Goal: Task Accomplishment & Management: Manage account settings

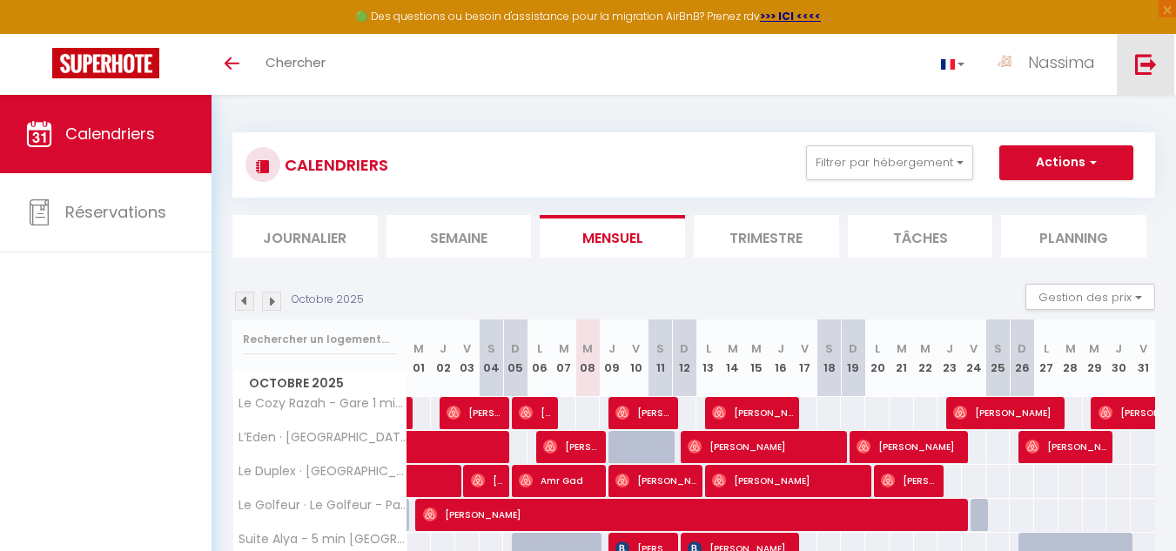
click at [1145, 83] on link at bounding box center [1145, 64] width 57 height 61
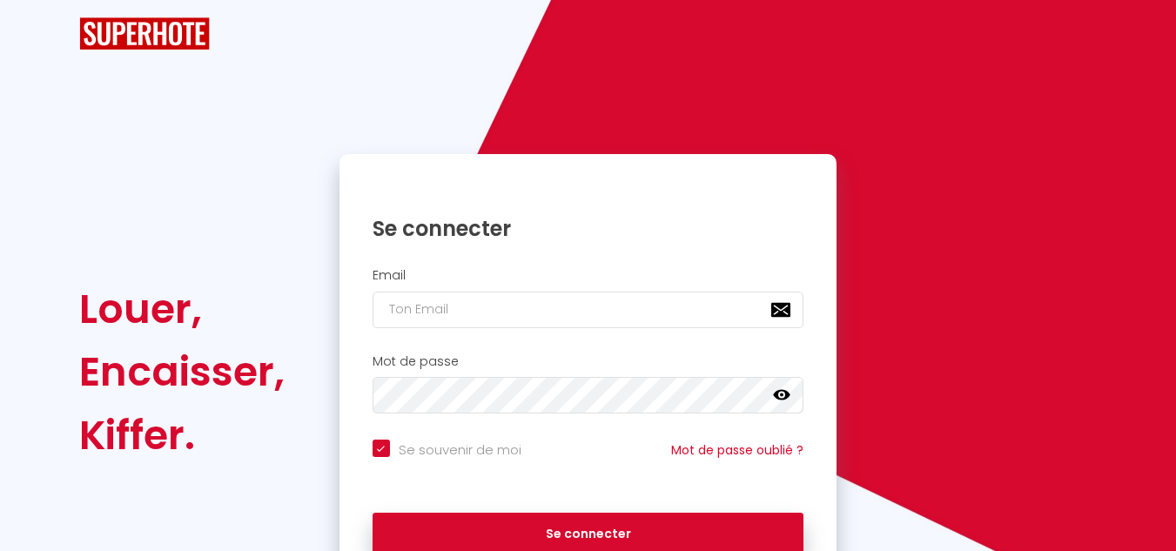
checkbox input "true"
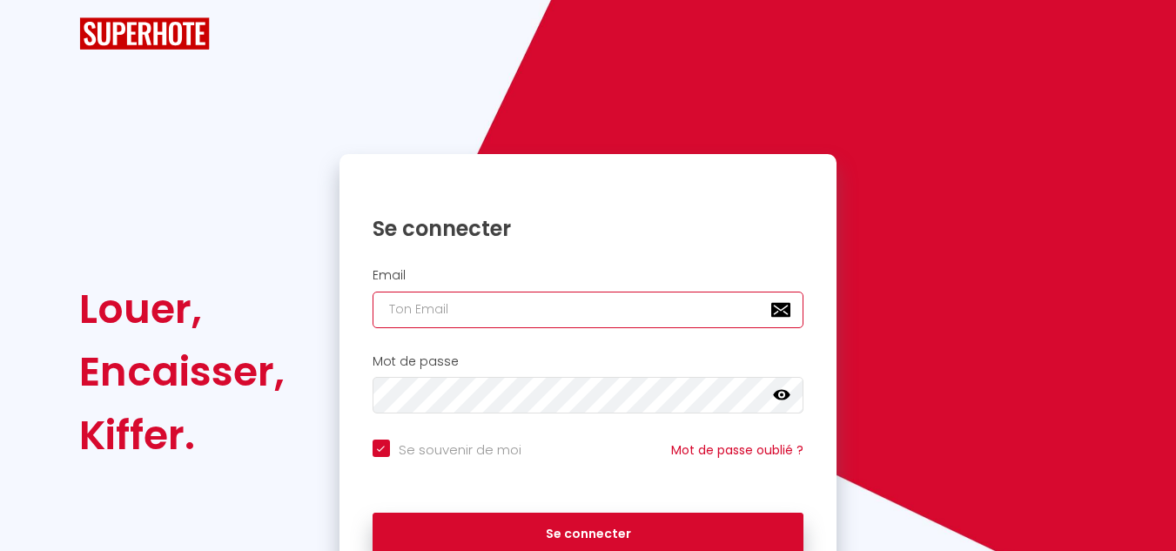
type input "[EMAIL_ADDRESS][DOMAIN_NAME]"
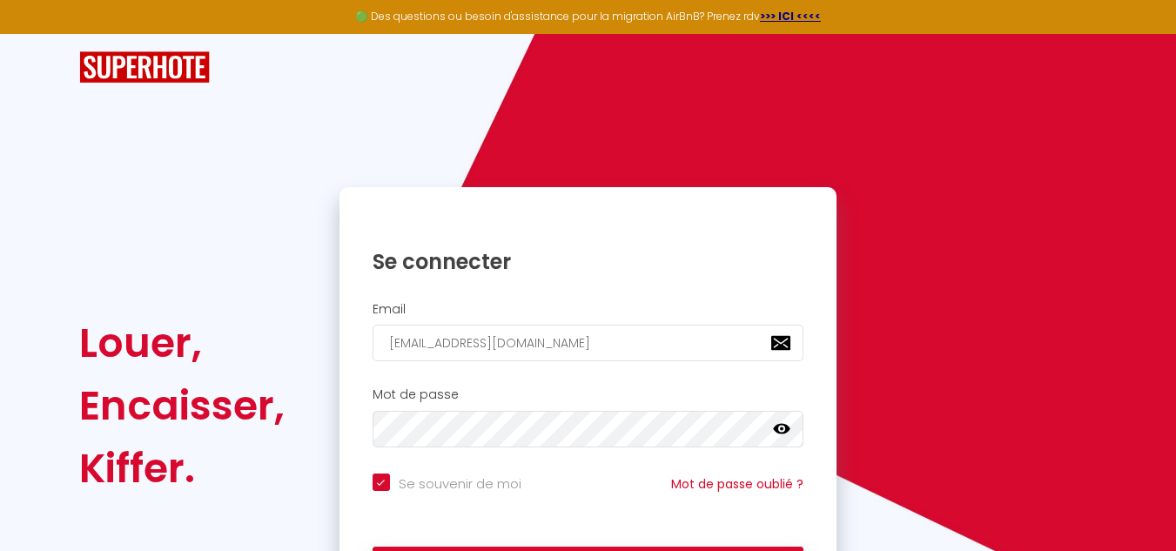
scroll to position [68, 0]
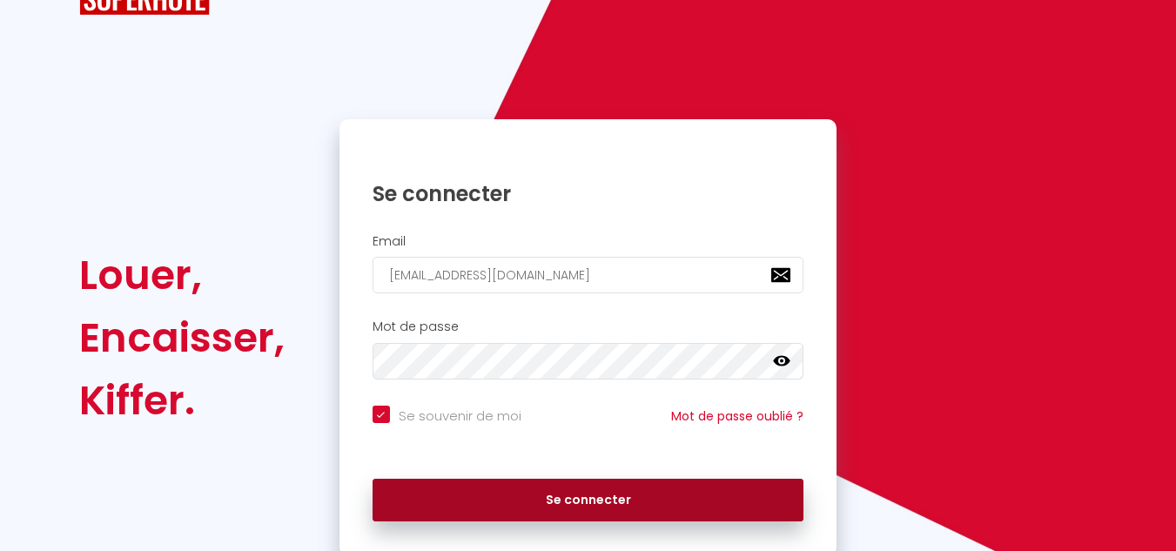
click at [574, 482] on button "Se connecter" at bounding box center [589, 501] width 432 height 44
checkbox input "true"
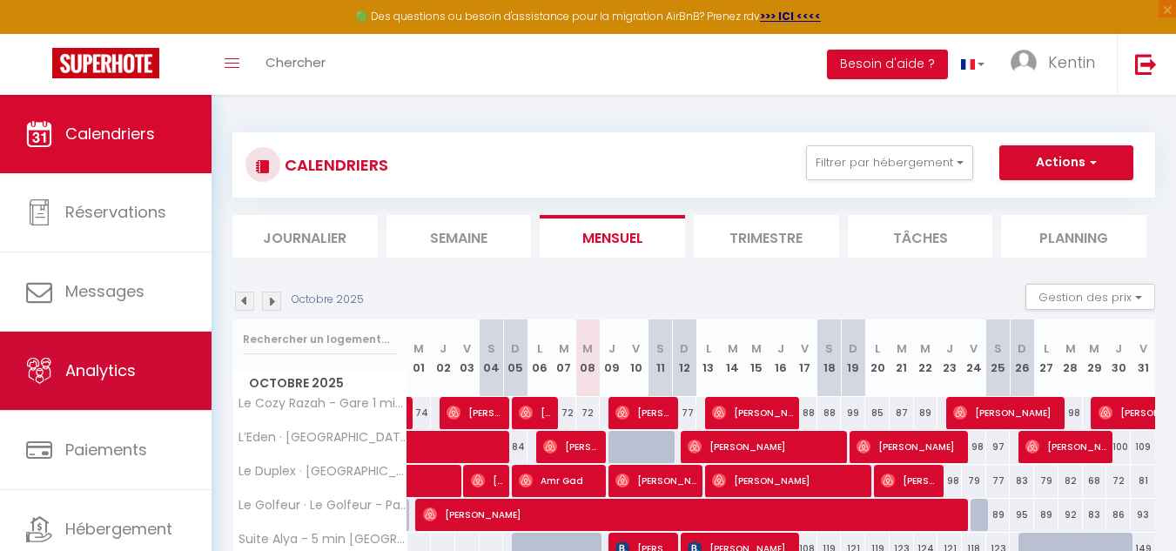
scroll to position [60, 0]
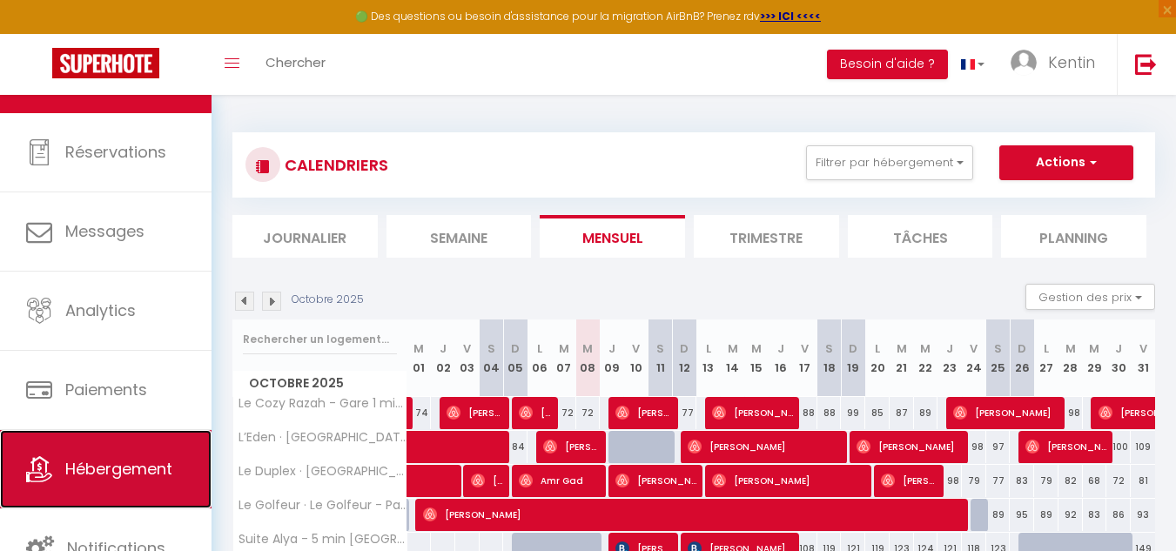
click at [106, 468] on span "Hébergement" at bounding box center [118, 469] width 107 height 22
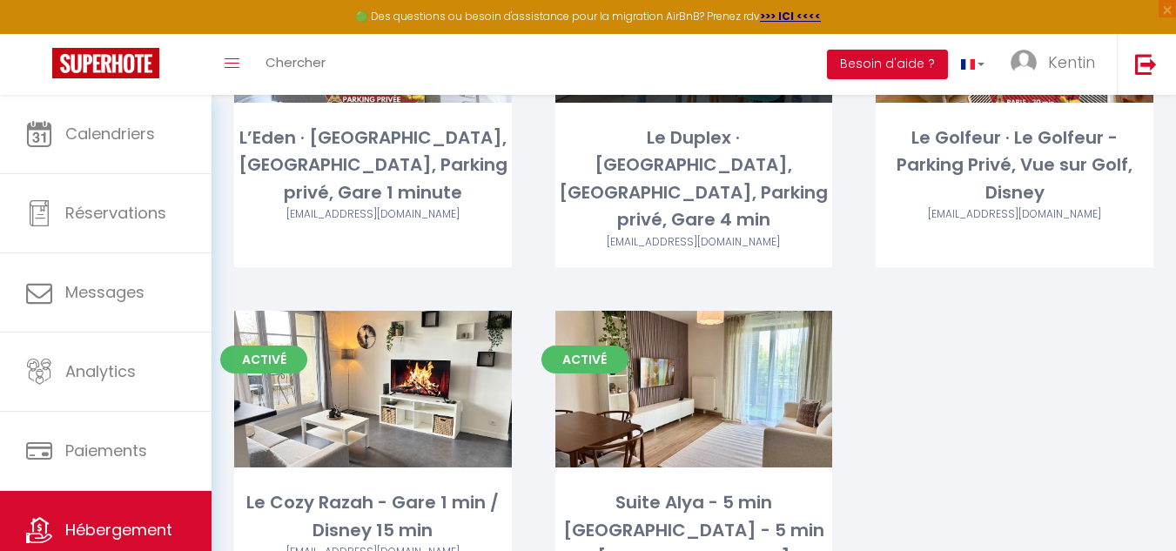
scroll to position [281, 0]
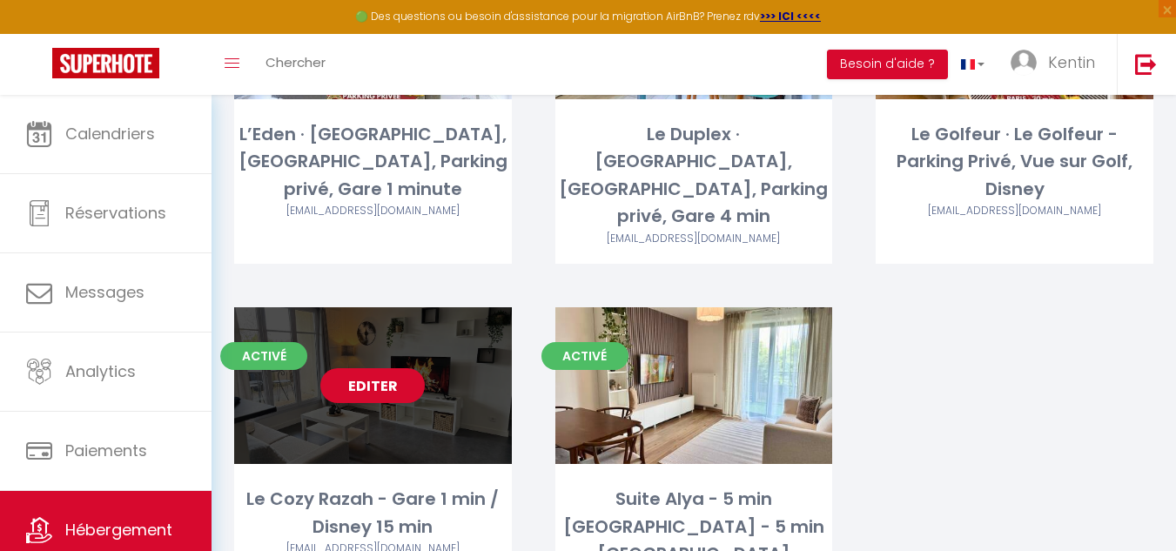
click at [398, 368] on link "Editer" at bounding box center [372, 385] width 104 height 35
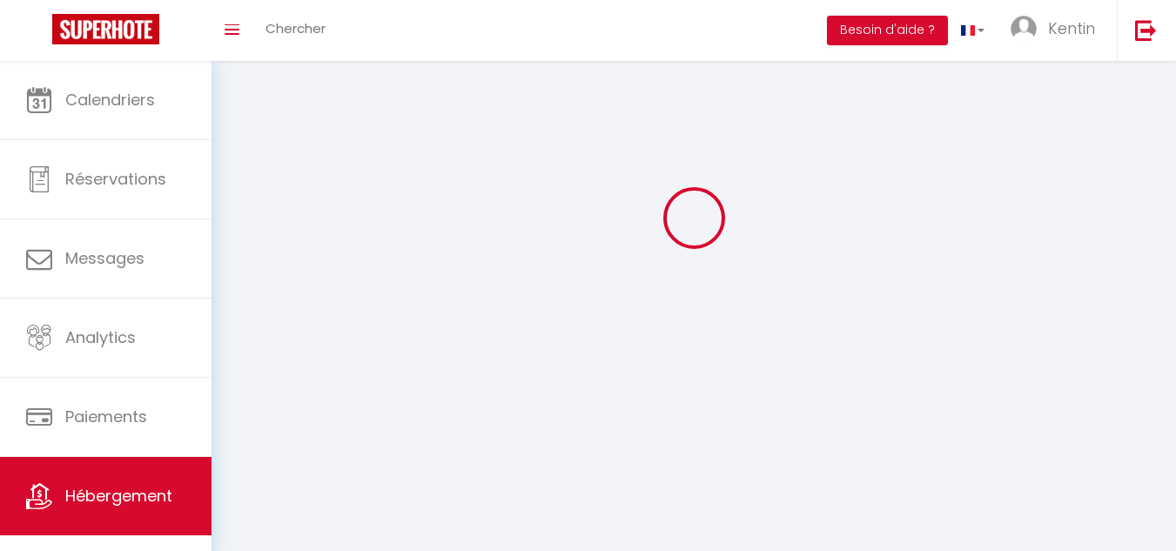
select select "1"
select select "28"
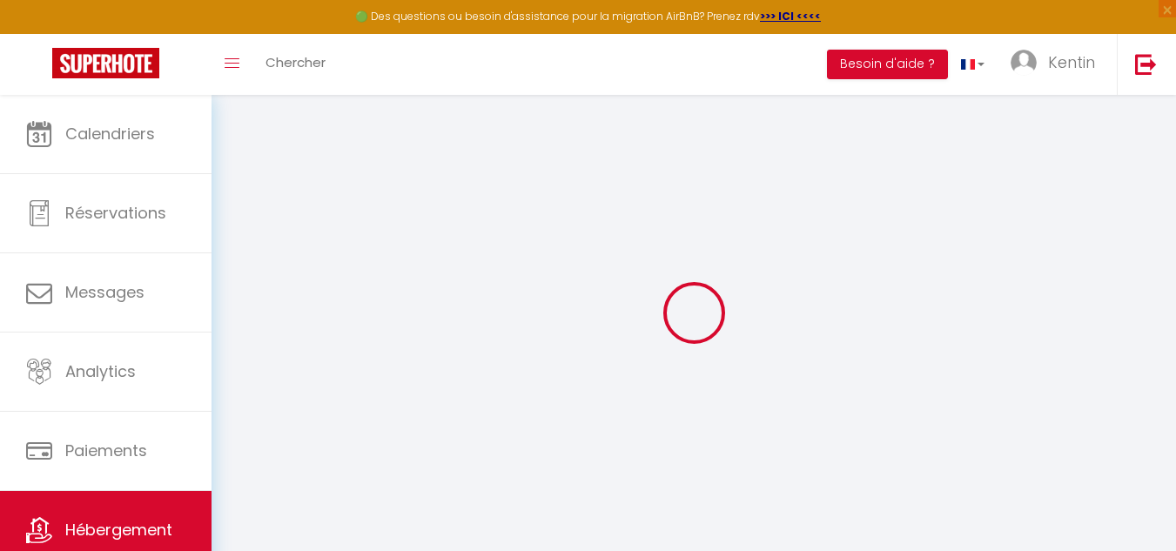
select select
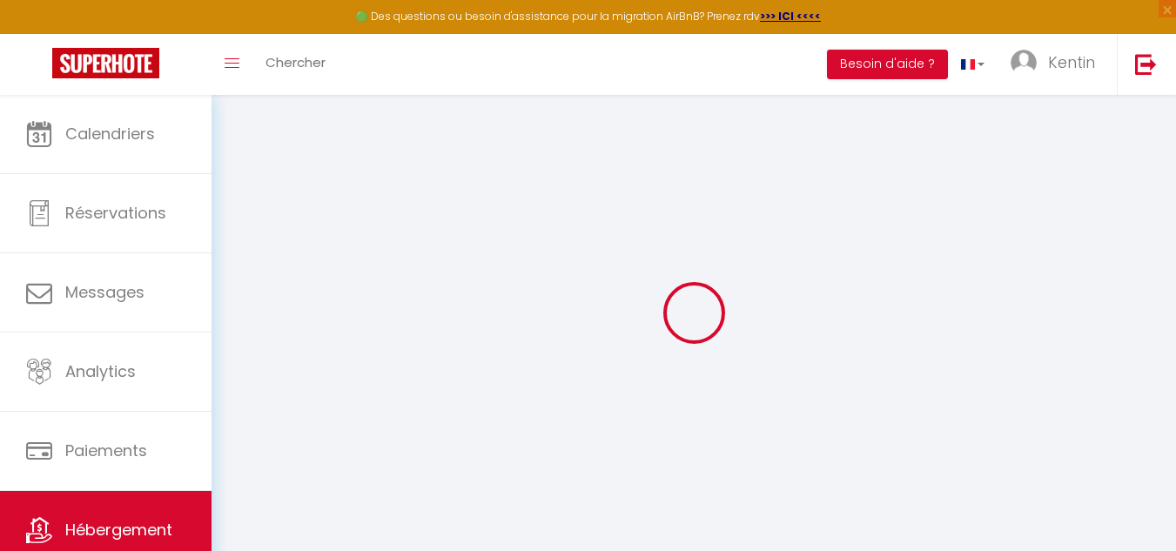
select select
checkbox input "false"
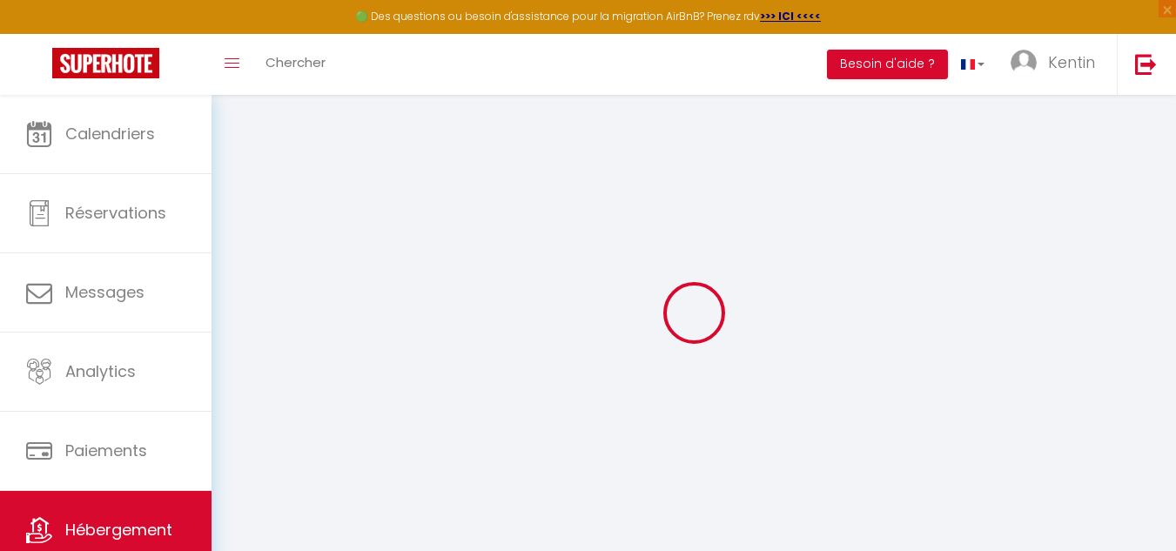
select select
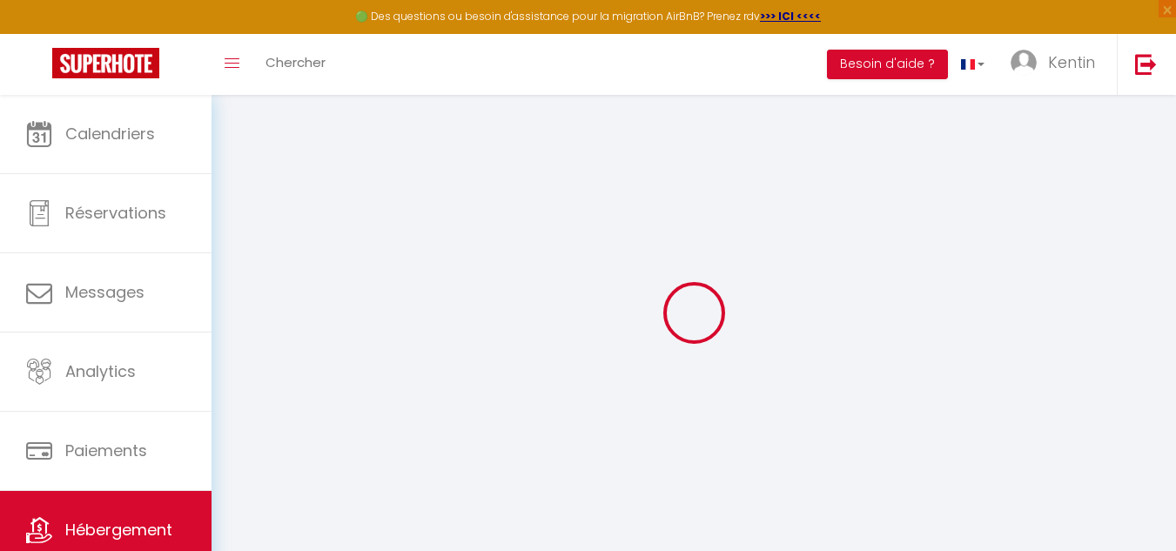
select select
checkbox input "false"
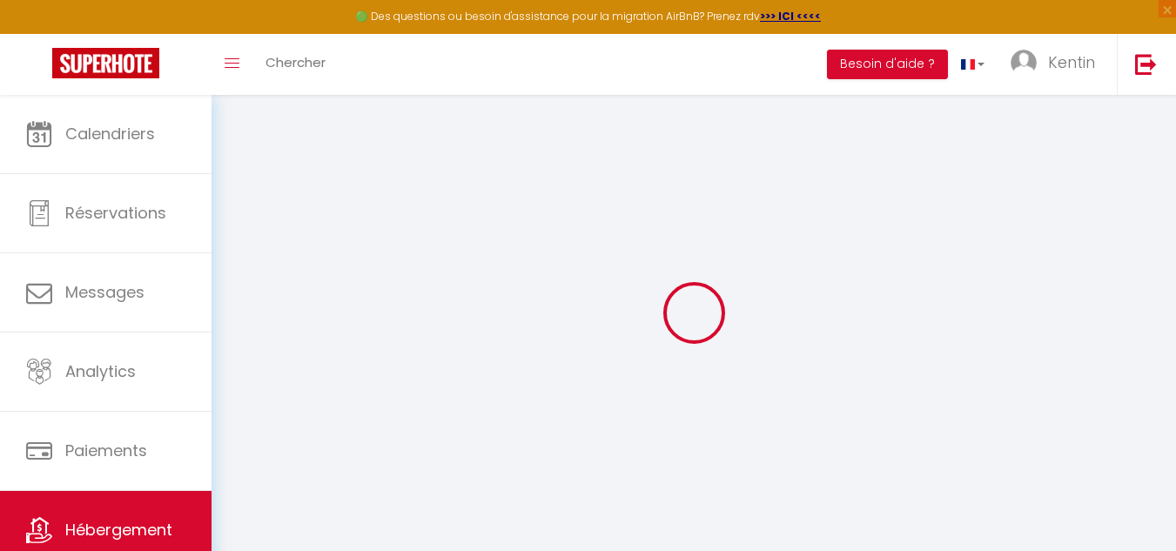
checkbox input "false"
select select
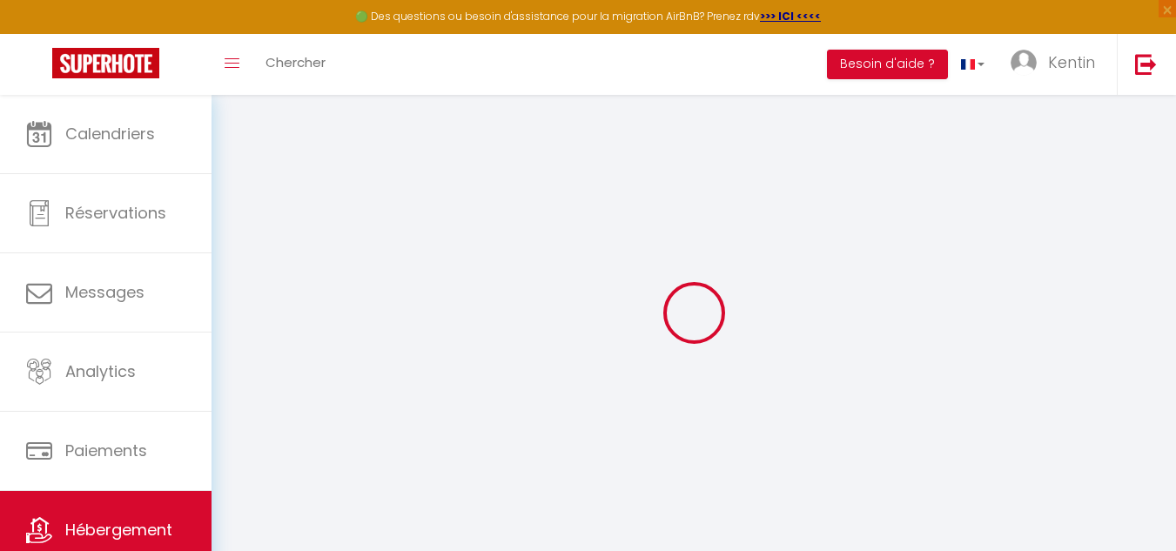
select select
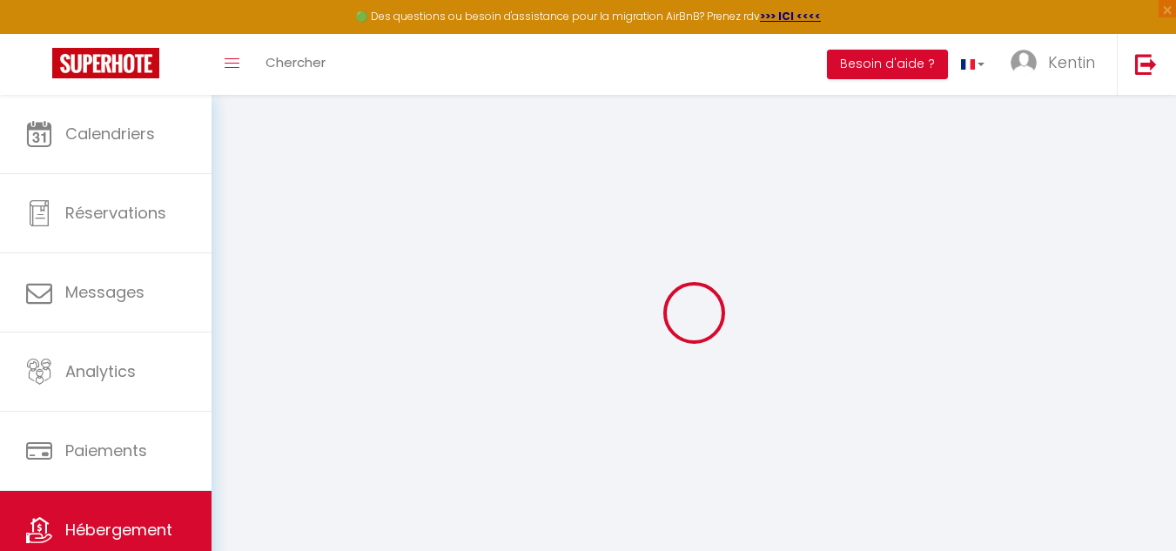
checkbox input "false"
select select
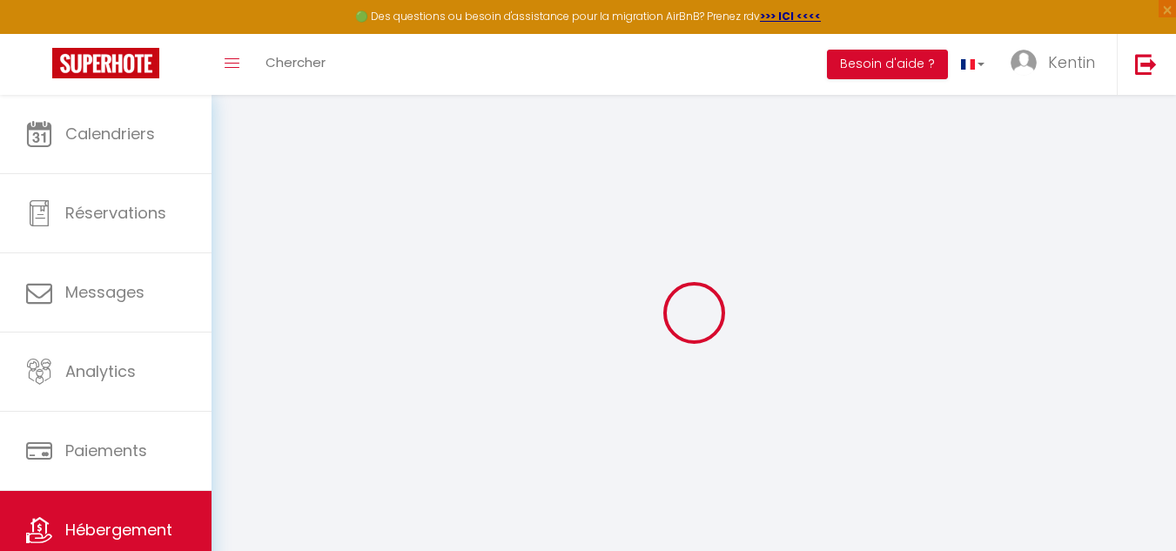
select select
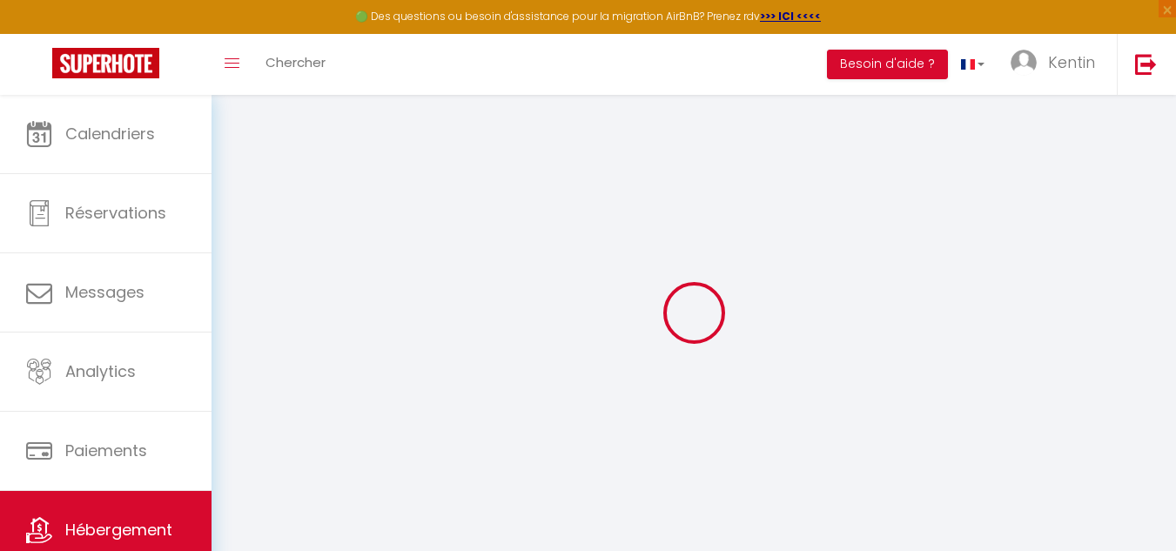
select select
checkbox input "false"
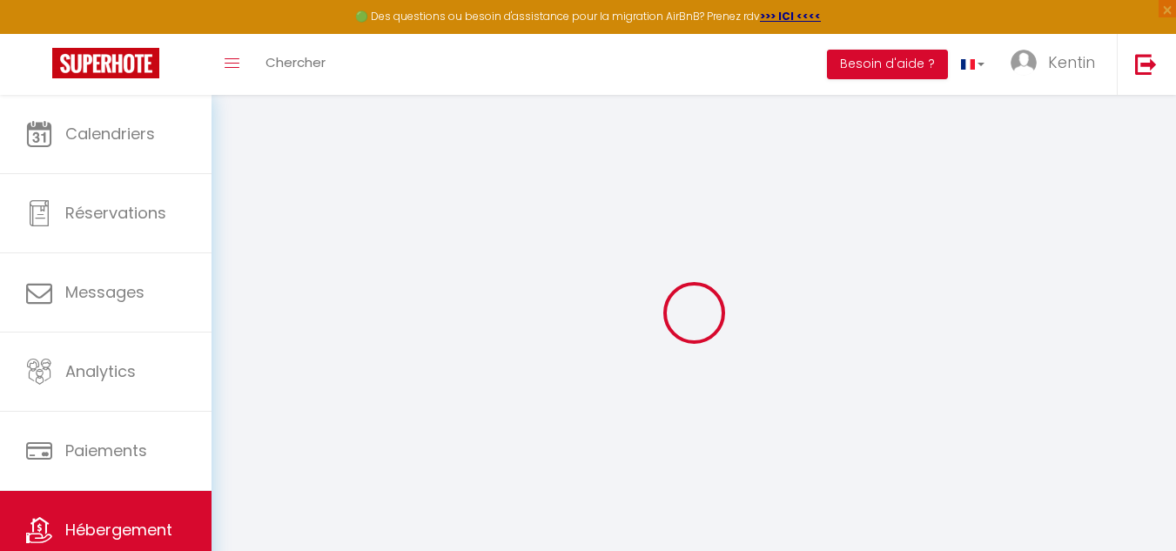
checkbox input "false"
select select
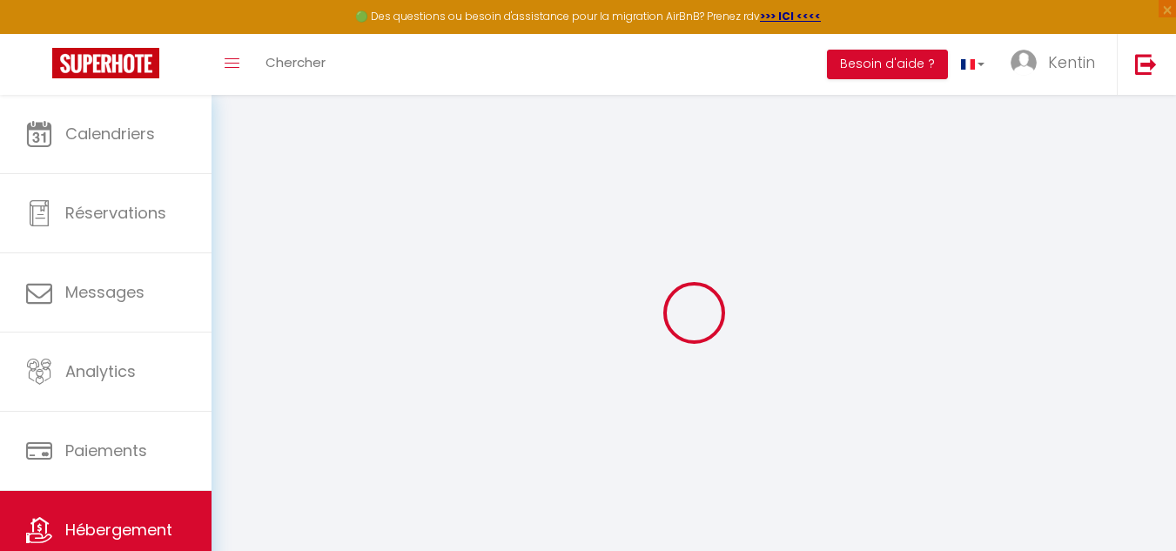
select select
checkbox input "false"
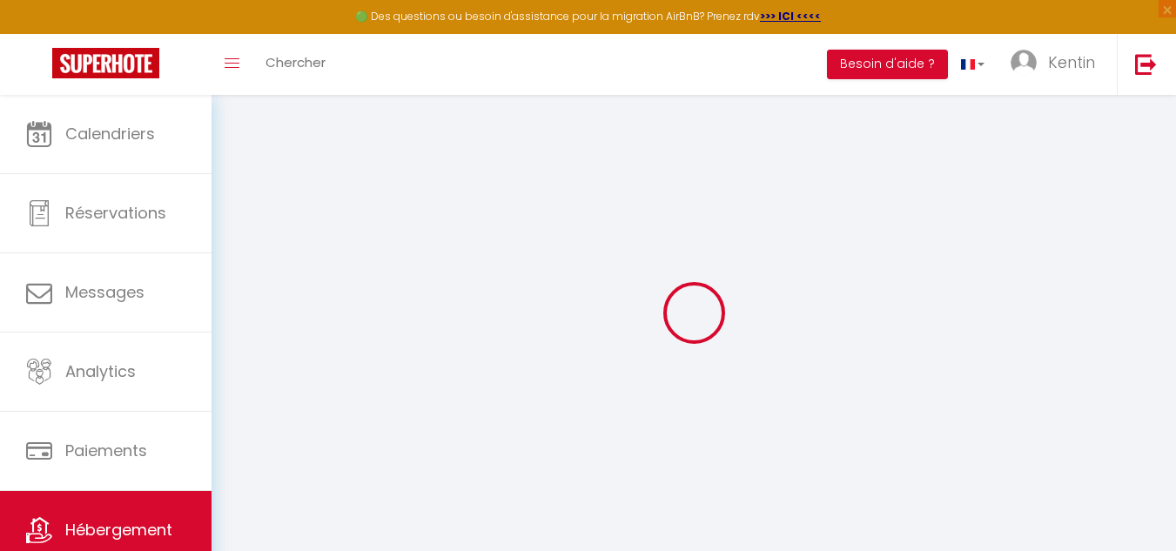
checkbox input "false"
select select
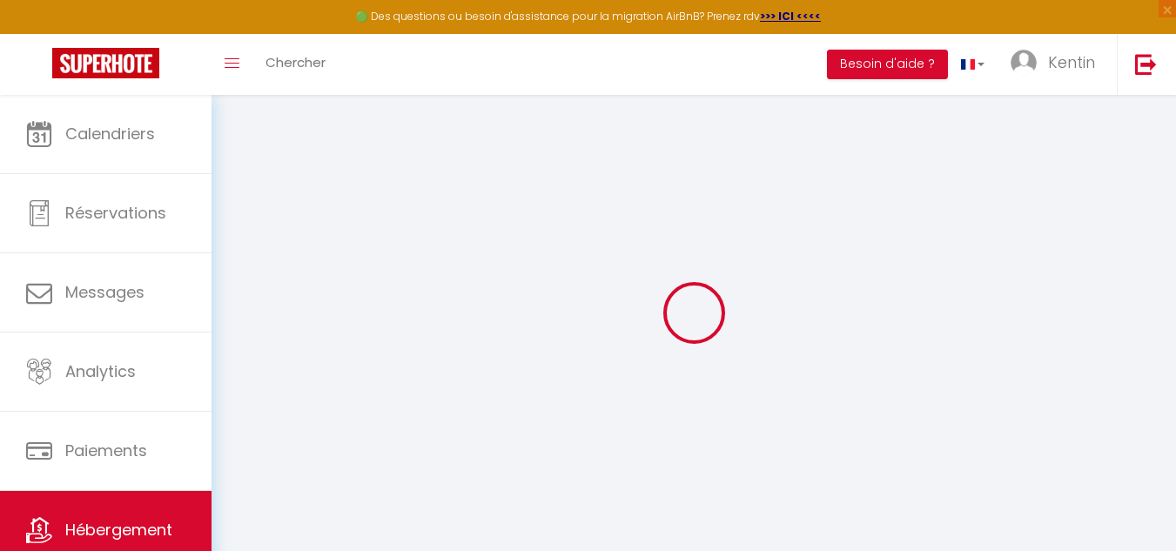
type input "Le Cozy Razah - Gare 1 min / Disney 15 min"
type input "Kentin"
type input "300"
select select
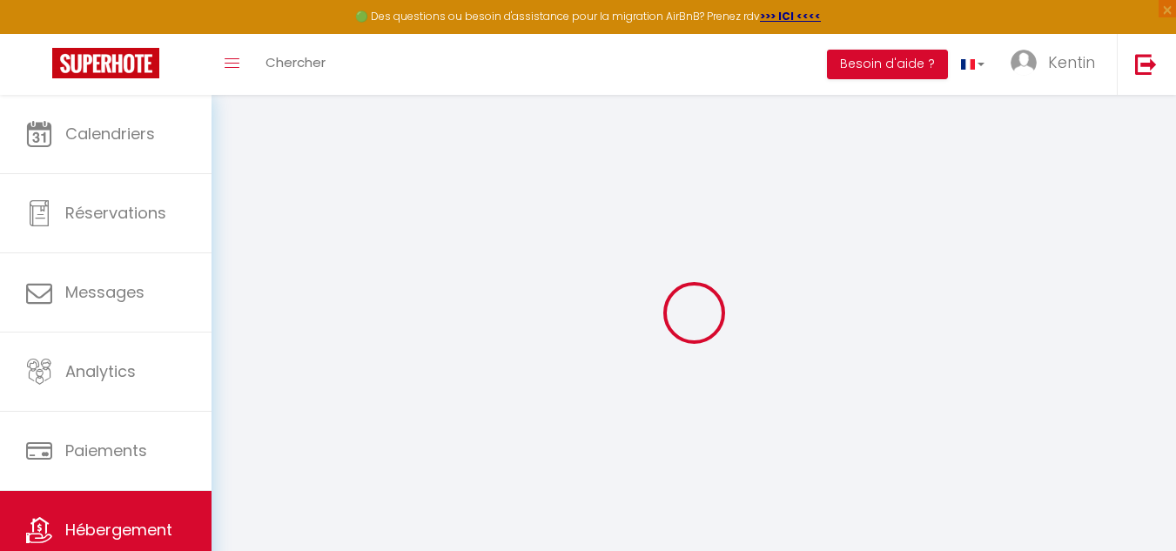
select select
type input "77600"
type input "Bussy-[GEOGRAPHIC_DATA]"
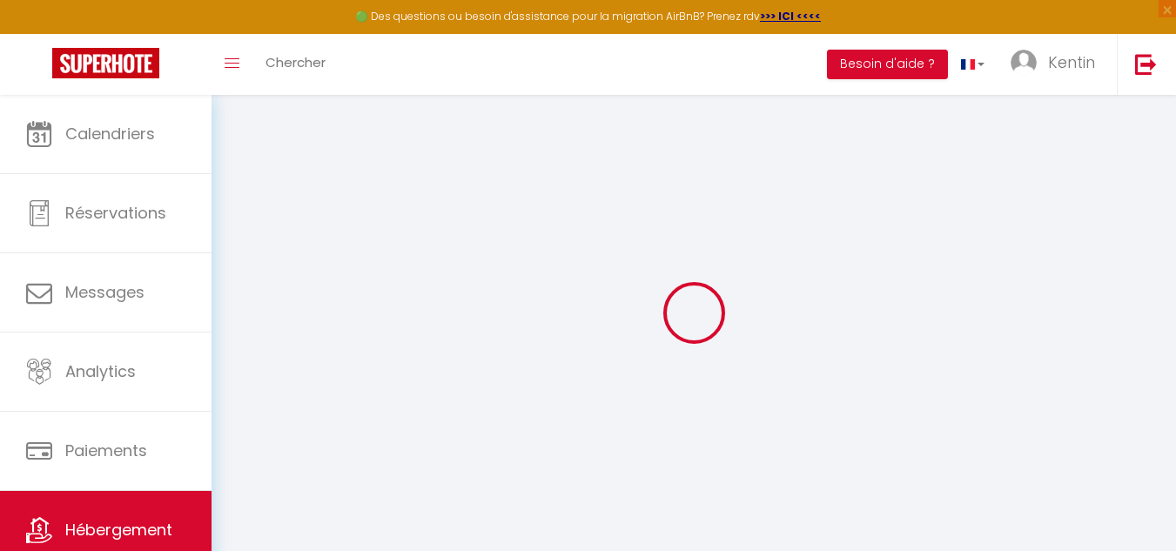
type input "[EMAIL_ADDRESS][DOMAIN_NAME]"
select select
checkbox input "false"
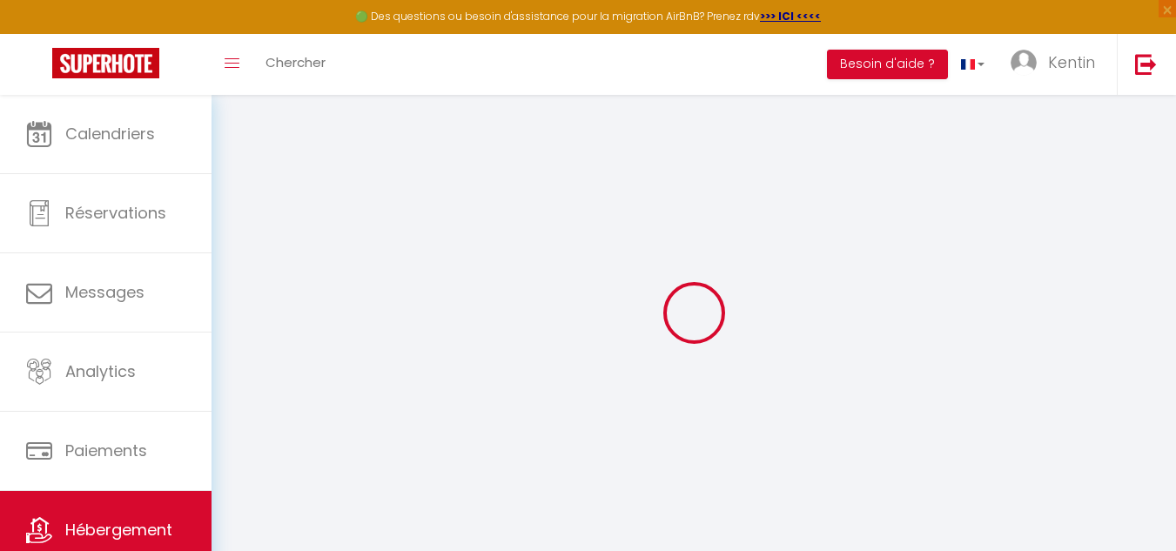
checkbox input "false"
type input "0"
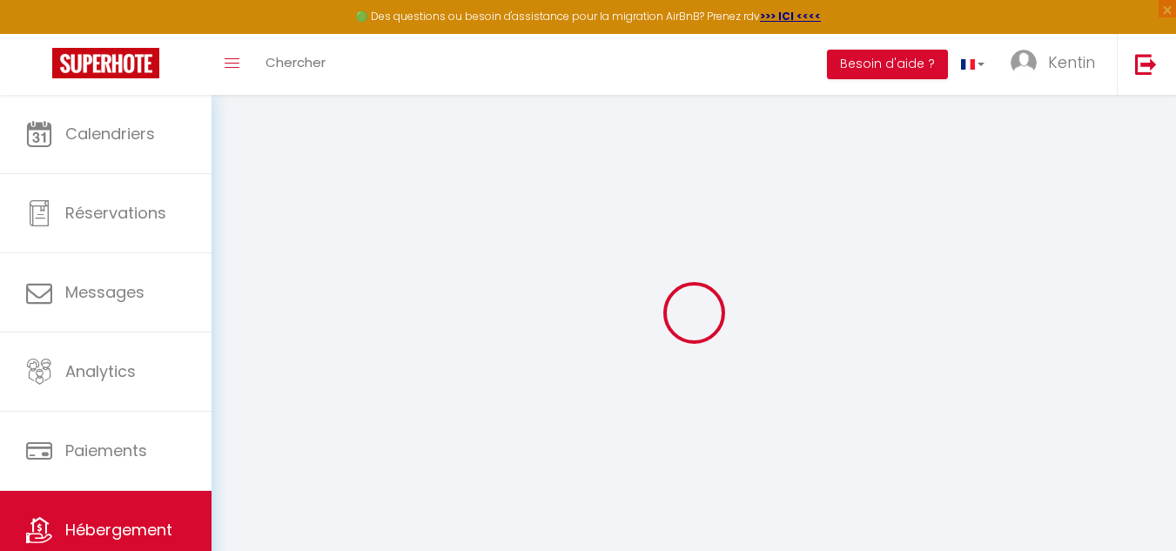
select select
checkbox input "false"
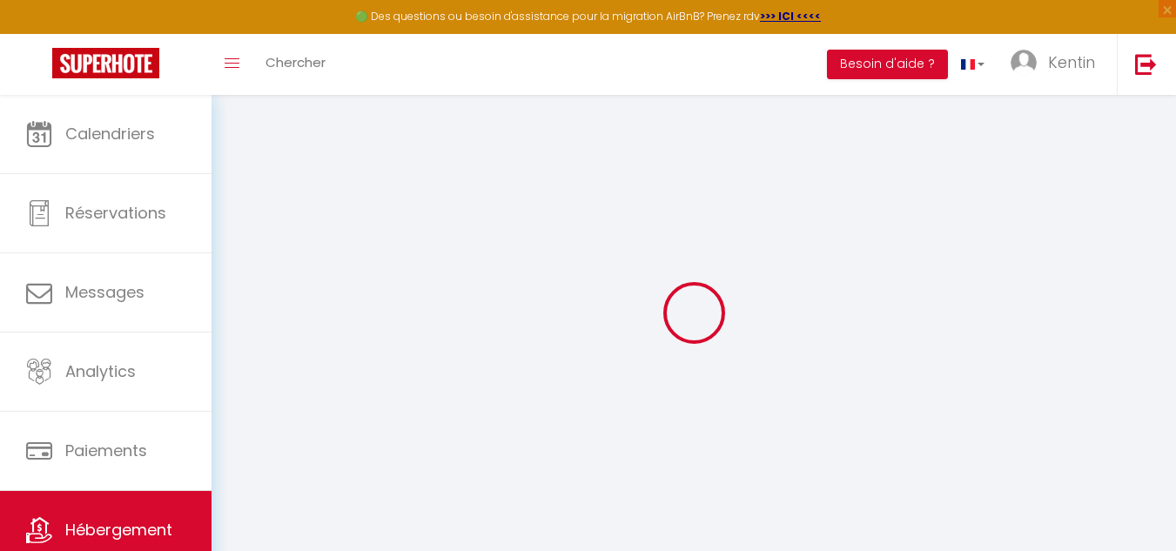
checkbox input "false"
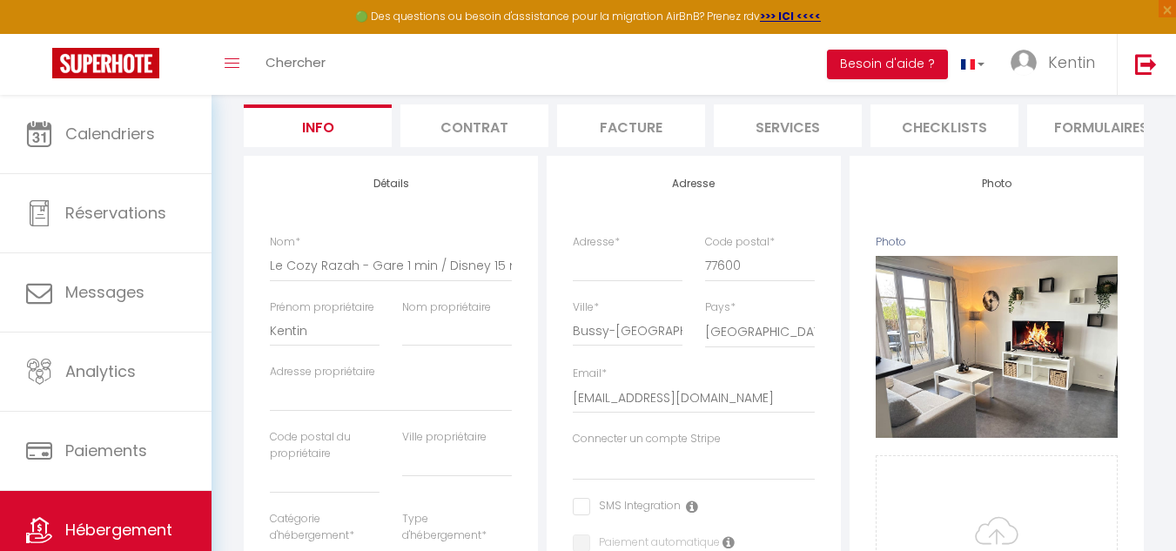
scroll to position [161, 0]
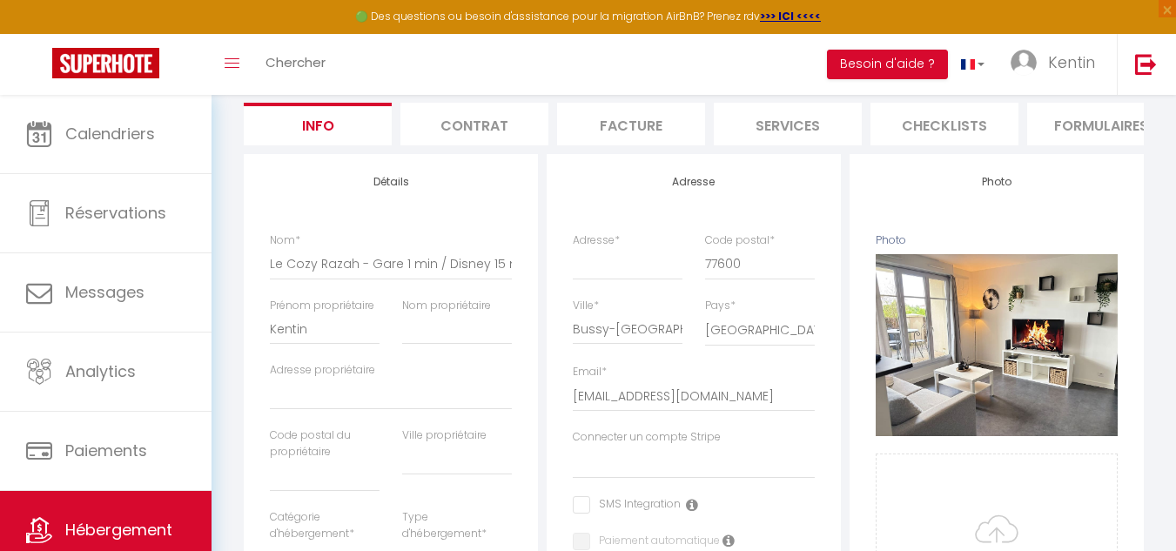
click at [1057, 121] on li "Formulaires" at bounding box center [1102, 124] width 148 height 43
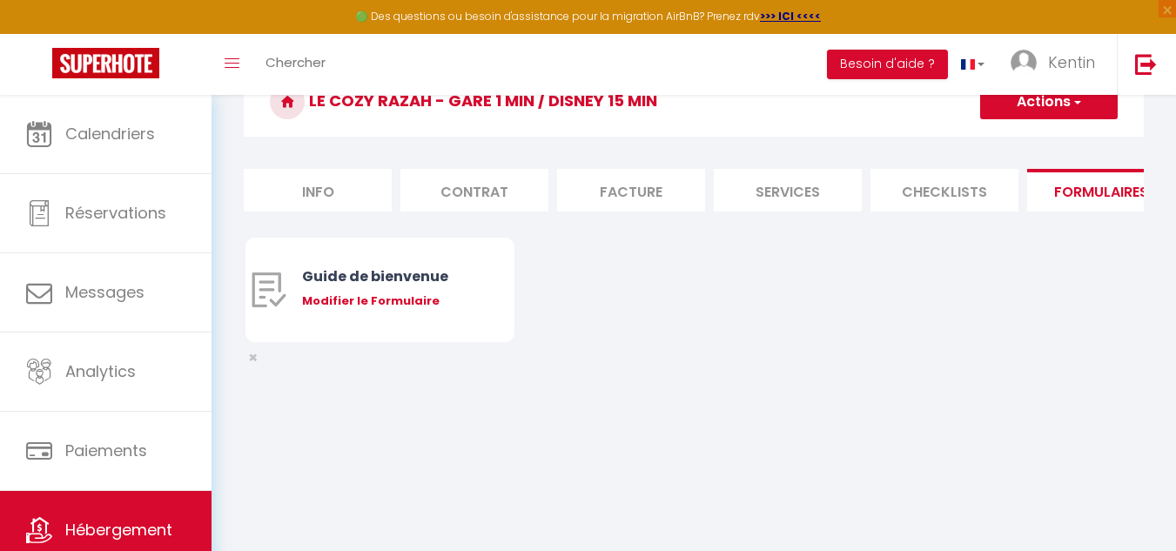
scroll to position [95, 0]
click at [900, 189] on li "Checklists" at bounding box center [945, 190] width 148 height 43
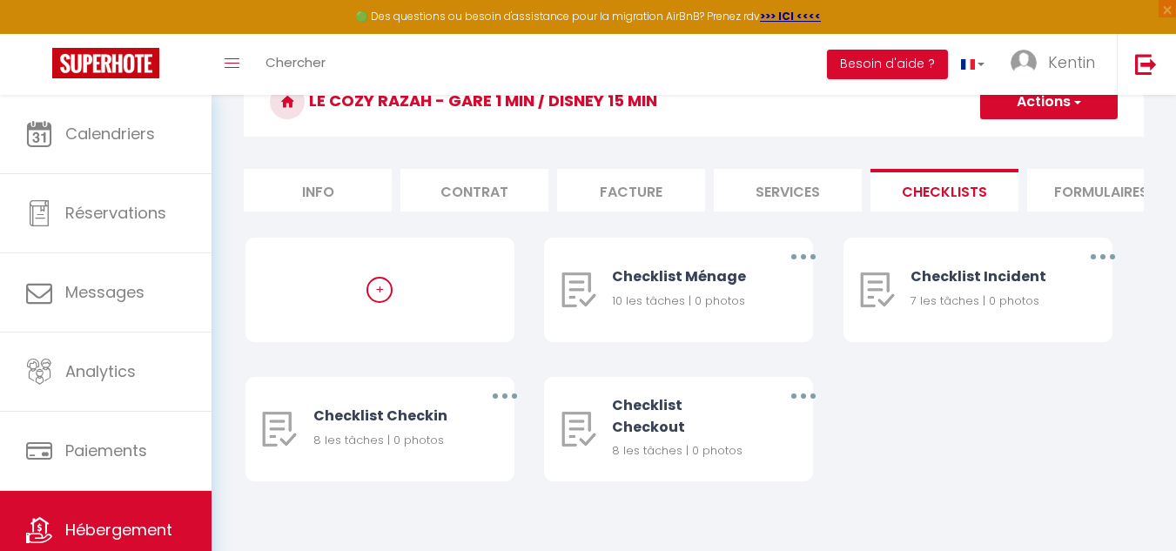
scroll to position [118, 0]
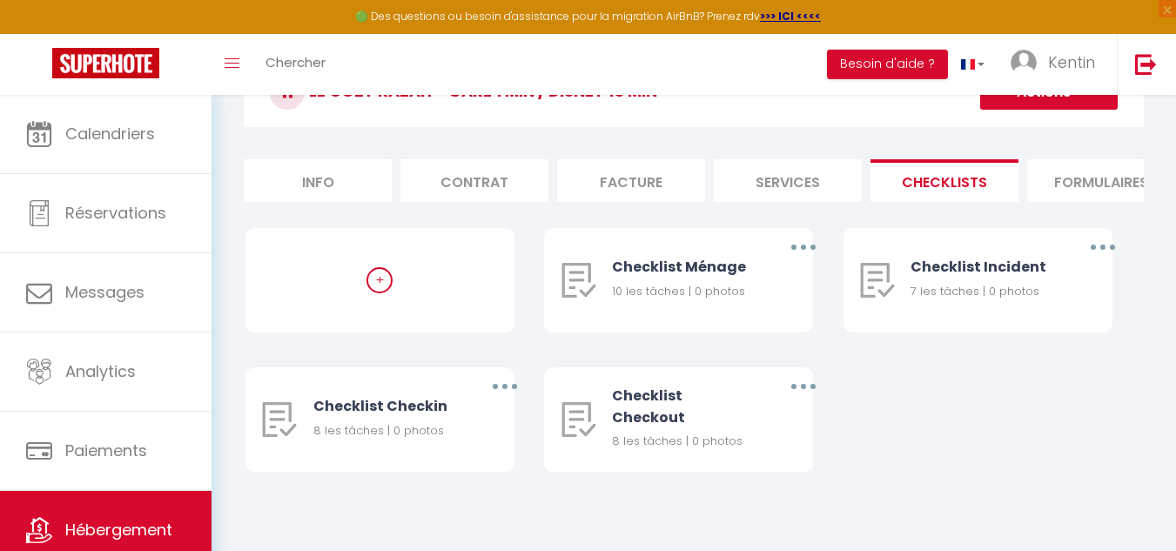
click at [785, 159] on li "Services" at bounding box center [788, 180] width 148 height 43
select select
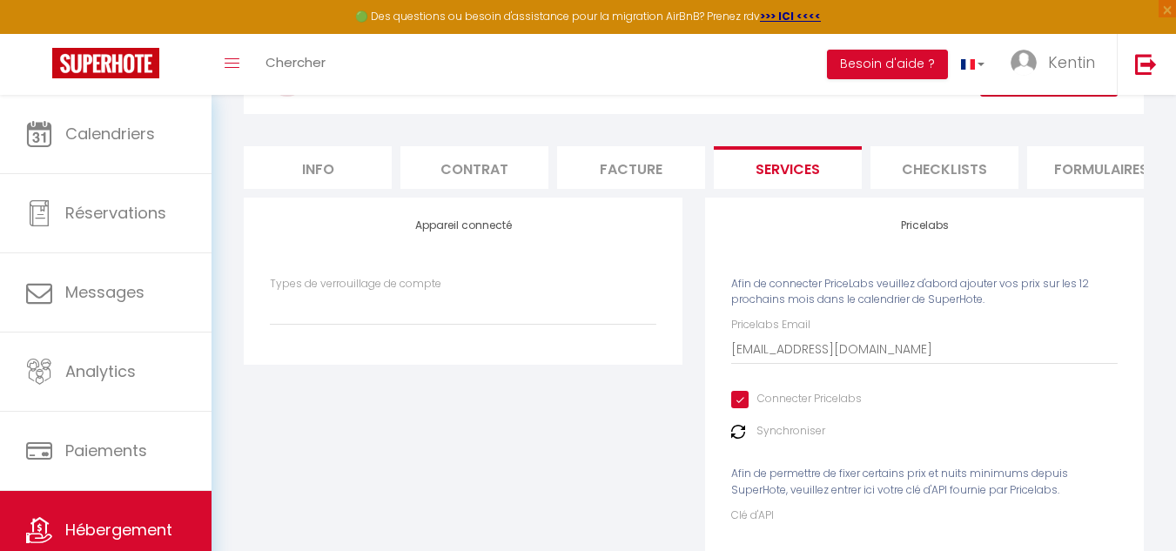
scroll to position [161, 0]
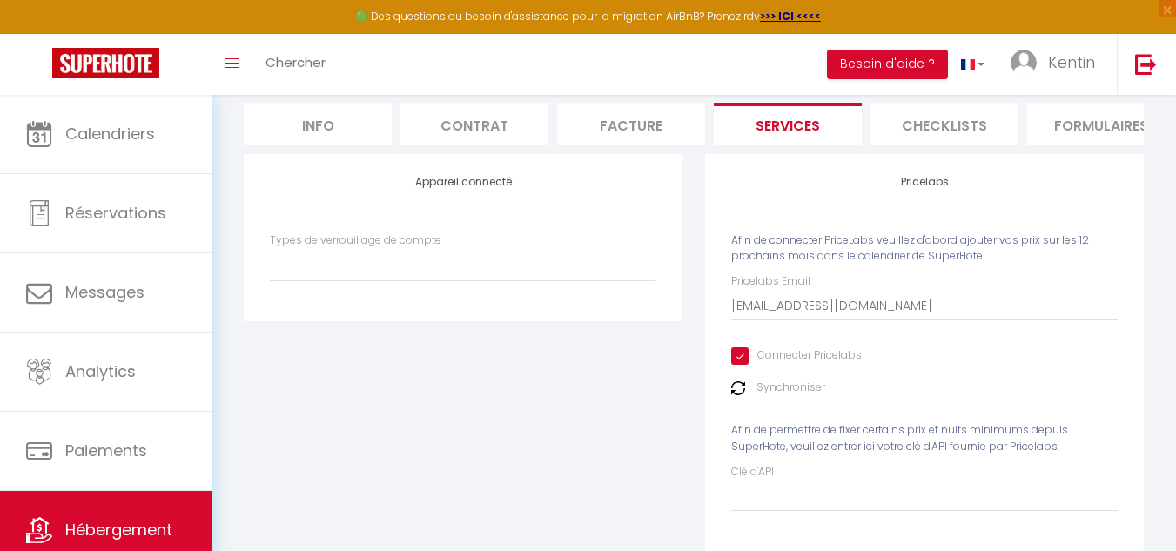
click at [670, 127] on li "Facture" at bounding box center [631, 124] width 148 height 43
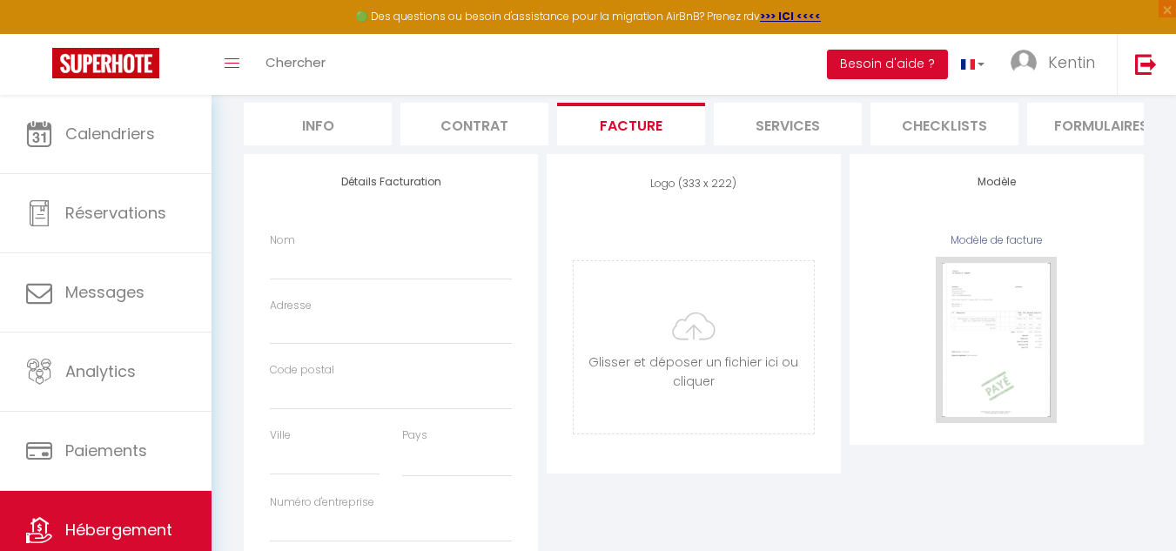
select select
drag, startPoint x: 504, startPoint y: 101, endPoint x: 500, endPoint y: 123, distance: 22.2
click at [500, 123] on form "Le Cozy Razah - Gare 1 min / Disney 15 min Actions Enregistrer Info Contrat Fac…" at bounding box center [694, 324] width 900 height 646
click at [500, 123] on li "Contrat" at bounding box center [475, 124] width 148 height 43
select select "EUR"
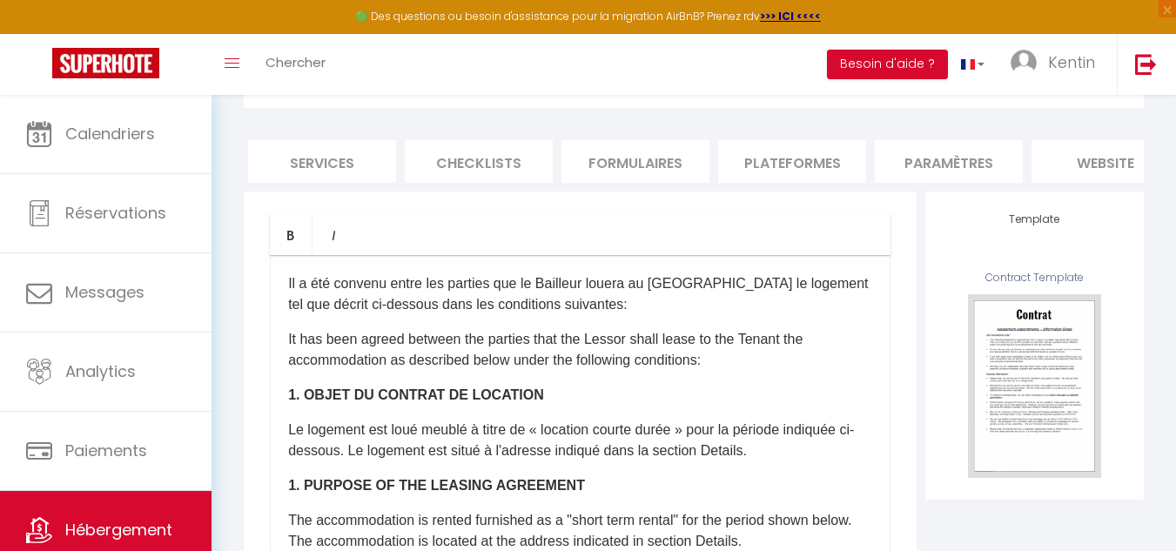
scroll to position [123, 0]
click at [772, 163] on li "Plateformes" at bounding box center [792, 162] width 148 height 43
